Goal: Task Accomplishment & Management: Manage account settings

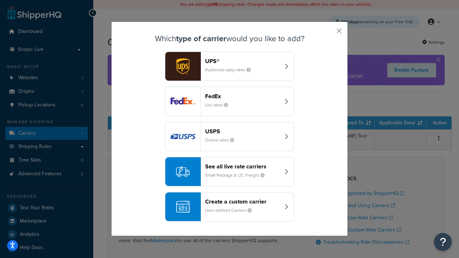
click at [243, 96] on header "FedEx" at bounding box center [242, 96] width 75 height 7
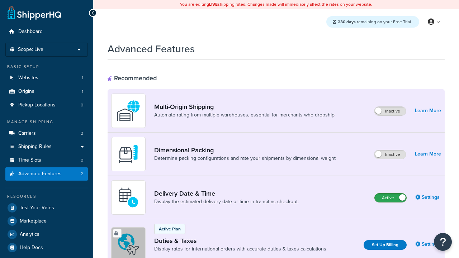
click at [391, 194] on label "Active" at bounding box center [391, 198] width 32 height 9
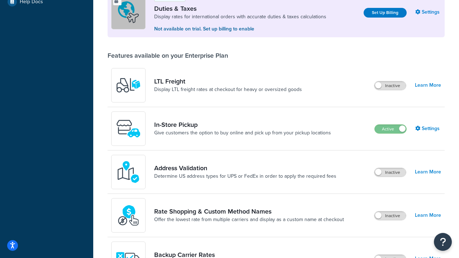
scroll to position [219, 0]
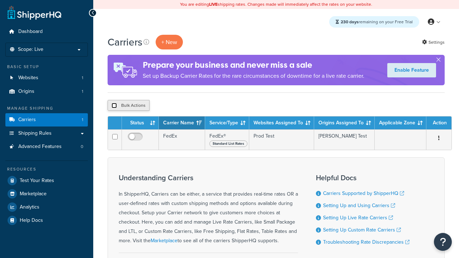
click at [114, 106] on input "checkbox" at bounding box center [114, 105] width 5 height 5
checkbox input "true"
click at [0, 0] on button "Delete" at bounding box center [0, 0] width 0 height 0
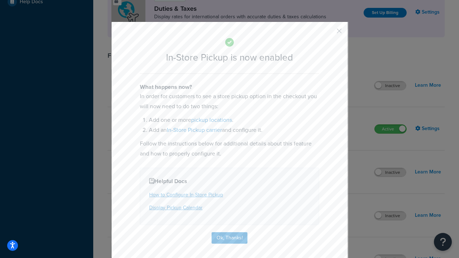
click at [329, 33] on button "button" at bounding box center [329, 34] width 2 height 2
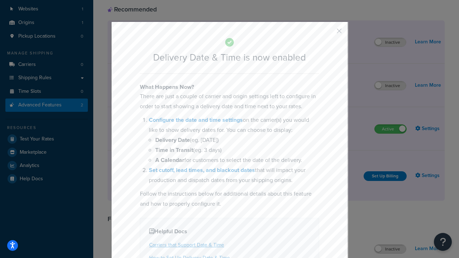
click at [329, 33] on button "button" at bounding box center [329, 34] width 2 height 2
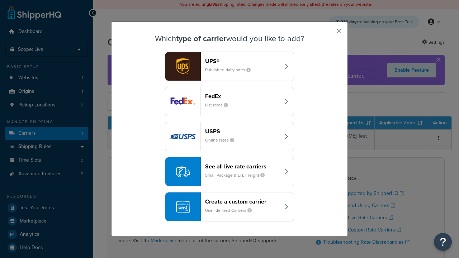
click at [230, 207] on div "Create a custom carrier User-defined Carriers" at bounding box center [242, 206] width 75 height 17
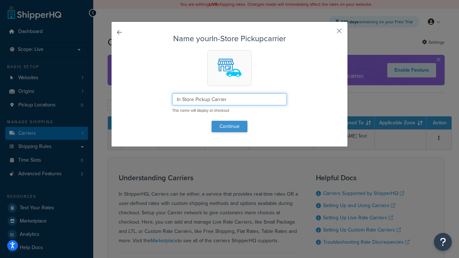
type input "In Store Pickup Carrier"
click at [230, 126] on button "Continue" at bounding box center [230, 126] width 36 height 11
